Goal: Information Seeking & Learning: Learn about a topic

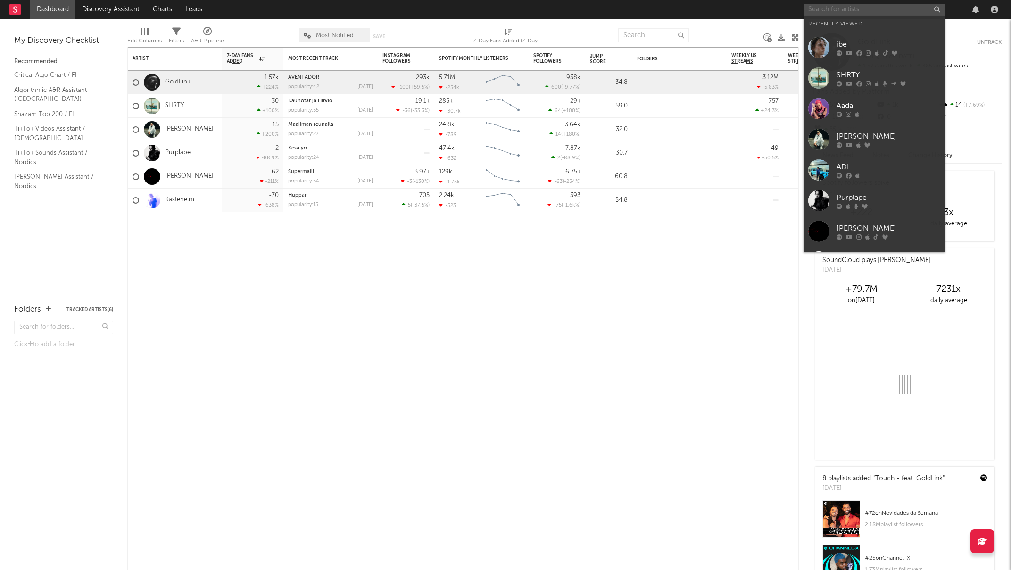
click at [847, 13] on input "text" at bounding box center [873, 10] width 141 height 12
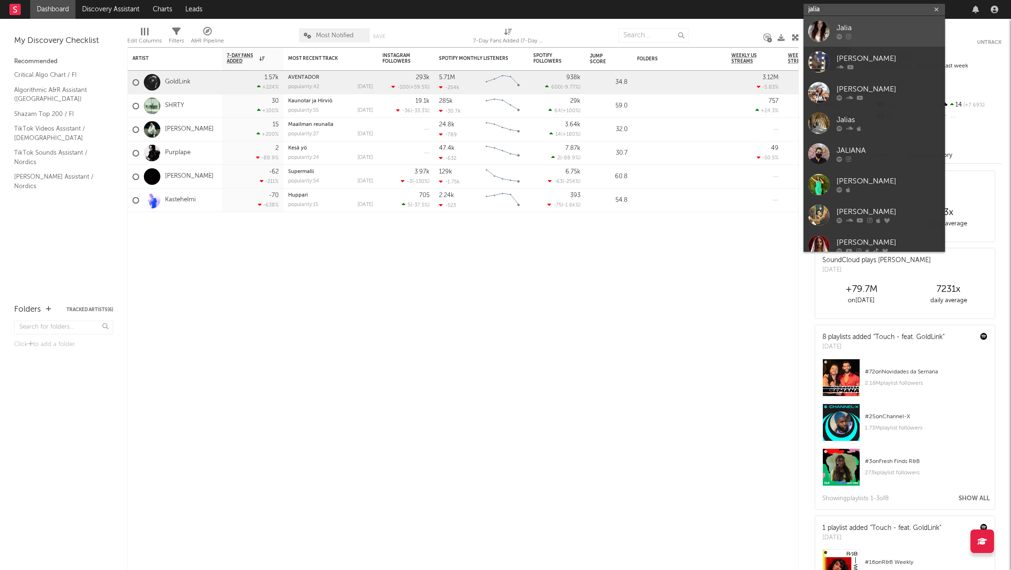
type input "jalia"
click at [845, 25] on div "Jalia" at bounding box center [889, 28] width 104 height 11
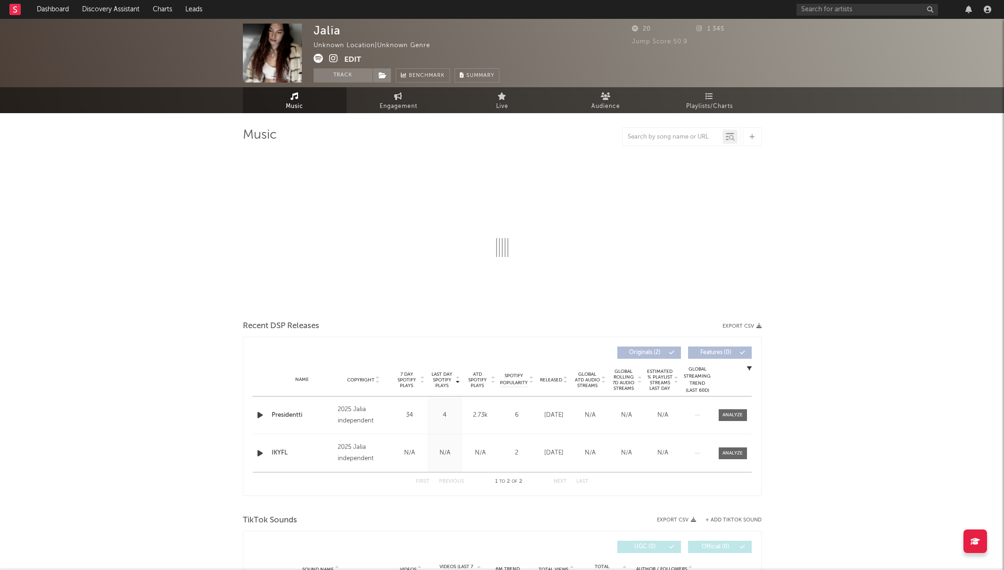
select select "1w"
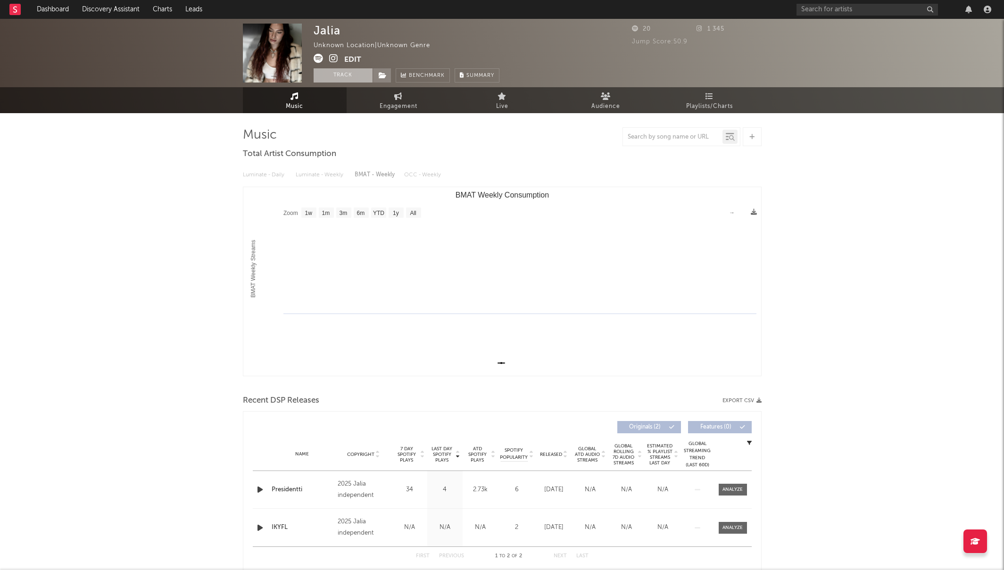
click at [345, 75] on button "Track" at bounding box center [343, 75] width 59 height 14
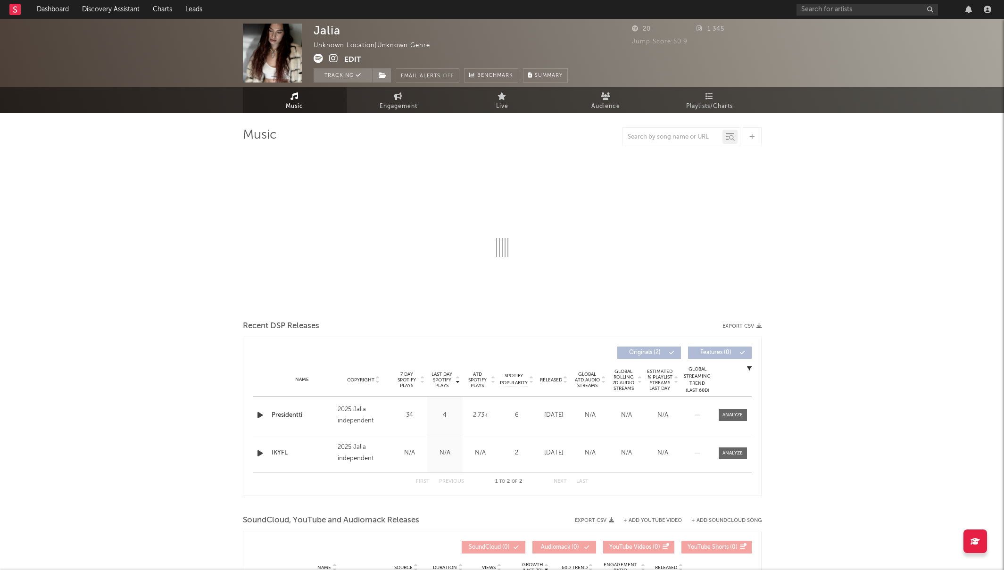
select select "1w"
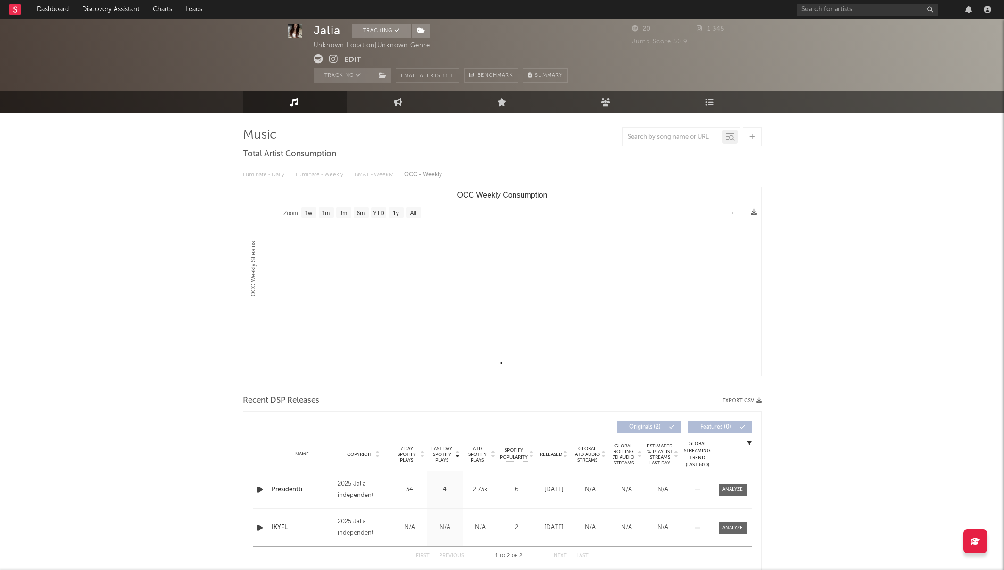
scroll to position [45, 0]
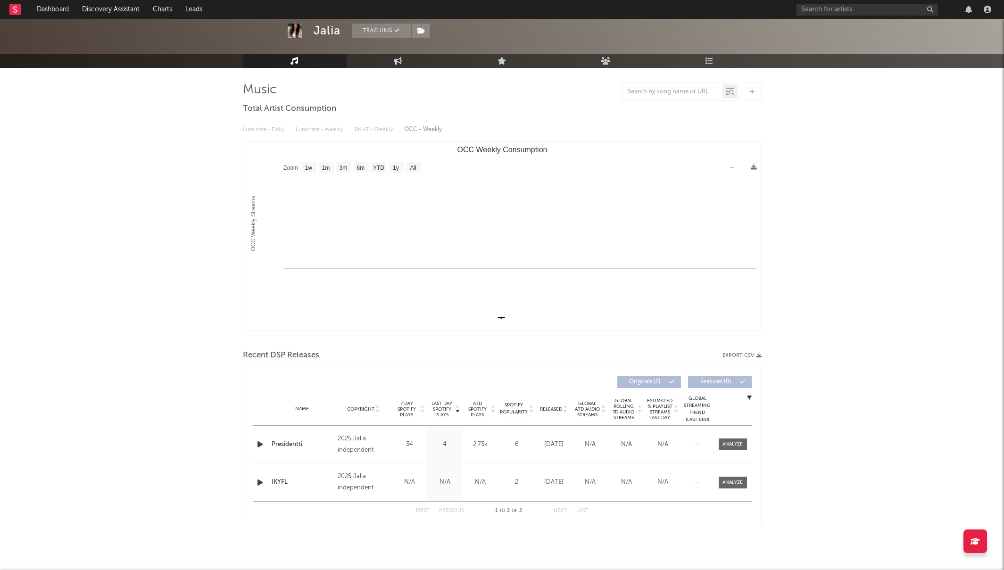
click at [411, 484] on div "N/A" at bounding box center [409, 482] width 31 height 9
click at [258, 485] on icon "button" at bounding box center [260, 483] width 10 height 12
click at [257, 481] on icon "button" at bounding box center [259, 483] width 9 height 12
click at [284, 481] on div "IKYFL" at bounding box center [303, 482] width 62 height 9
